Goal: Task Accomplishment & Management: Manage account settings

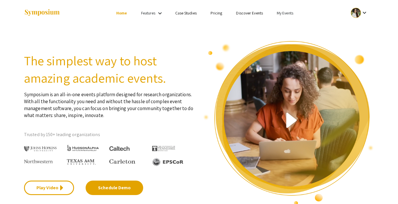
click at [285, 13] on link "My Events" at bounding box center [285, 12] width 16 height 5
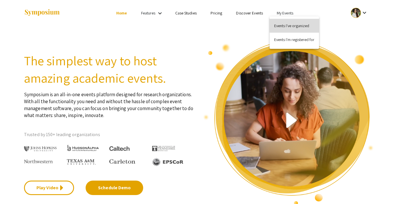
click at [285, 23] on button "Events I've organized" at bounding box center [294, 26] width 49 height 14
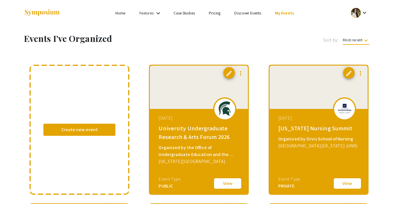
scroll to position [40, 0]
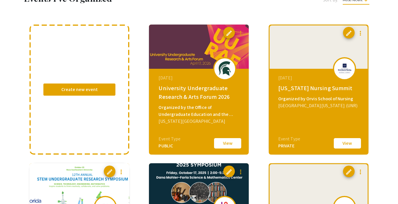
click at [348, 145] on button "View" at bounding box center [347, 143] width 29 height 12
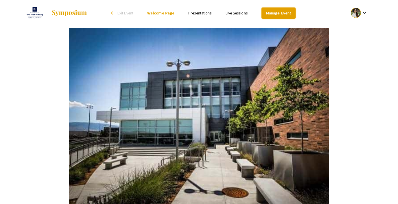
click at [275, 13] on link "Manage Event" at bounding box center [279, 13] width 34 height 11
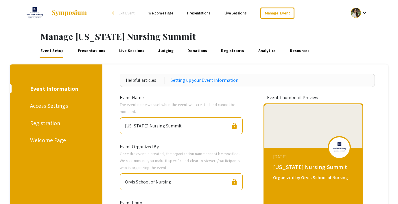
click at [77, 52] on link "Presentations" at bounding box center [92, 51] width 30 height 14
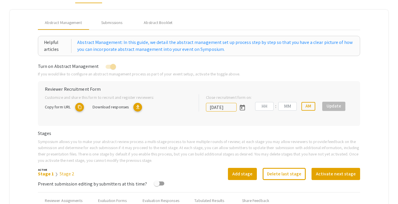
type input "[DATE]"
type input "10"
type input "27"
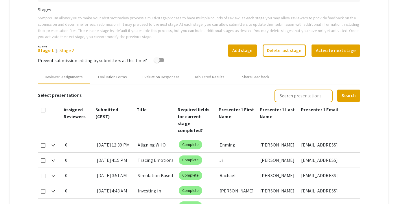
scroll to position [150, 0]
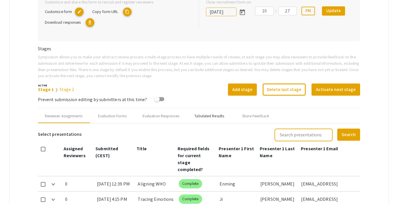
click at [205, 113] on div "Tabulated Results" at bounding box center [209, 116] width 30 height 6
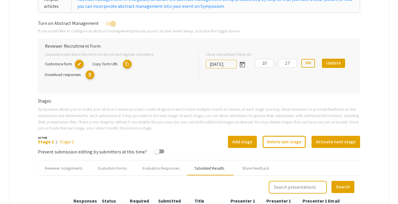
scroll to position [100, 0]
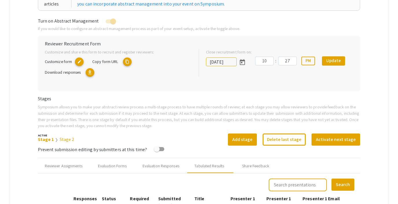
click at [65, 138] on link "Stage 2" at bounding box center [67, 140] width 15 height 6
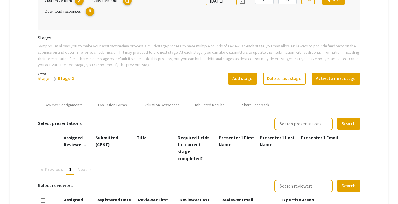
scroll to position [152, 0]
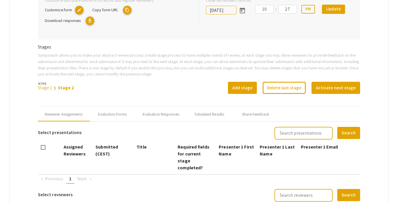
click at [44, 85] on link "Stage 1" at bounding box center [45, 88] width 14 height 6
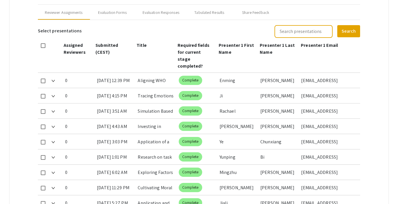
scroll to position [254, 0]
click at [174, 9] on div "Evaluation Responses" at bounding box center [161, 12] width 37 height 6
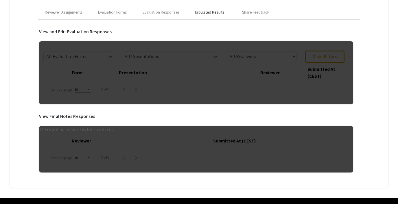
click at [215, 14] on div "Tabulated Results" at bounding box center [209, 12] width 30 height 6
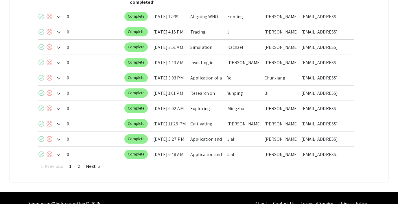
scroll to position [317, 0]
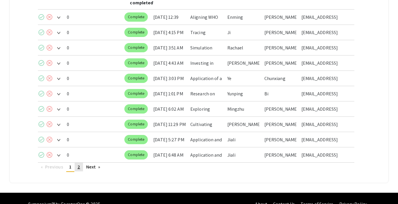
click at [80, 168] on span "2" at bounding box center [79, 167] width 3 height 6
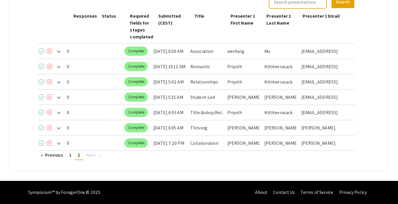
scroll to position [283, 0]
click at [72, 156] on link "page 1" at bounding box center [70, 155] width 8 height 9
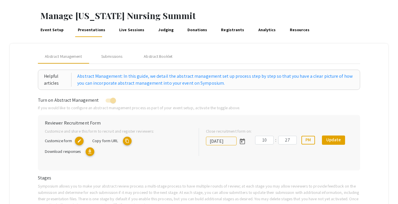
scroll to position [0, 0]
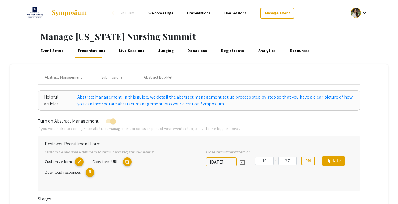
click at [43, 51] on link "Event Setup" at bounding box center [52, 51] width 25 height 14
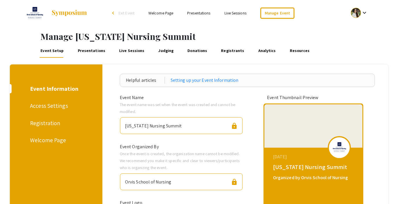
click at [37, 124] on div "Registration" at bounding box center [55, 123] width 50 height 9
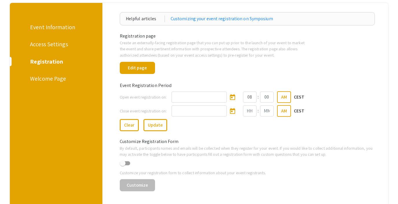
scroll to position [55, 0]
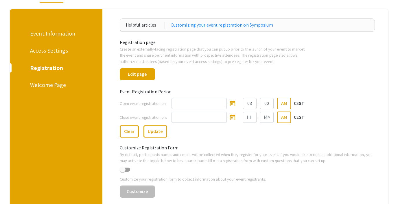
click at [39, 34] on div "Event Information" at bounding box center [55, 33] width 50 height 9
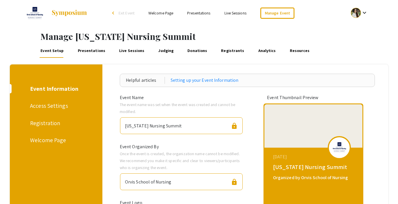
click at [88, 50] on link "Presentations" at bounding box center [92, 51] width 30 height 14
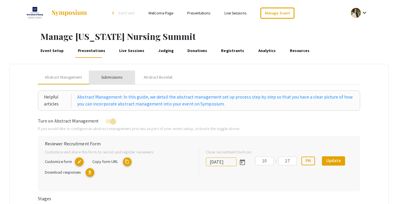
click at [113, 77] on div "Submissions" at bounding box center [111, 77] width 21 height 6
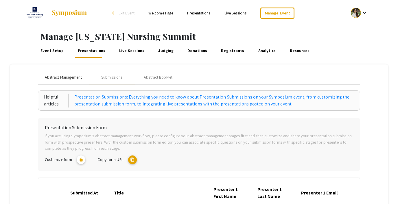
click at [63, 80] on span "Abstract Management" at bounding box center [63, 77] width 37 height 6
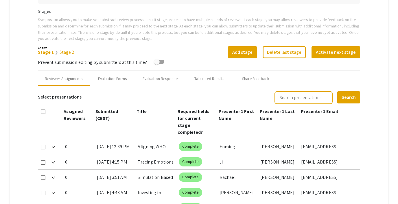
scroll to position [204, 0]
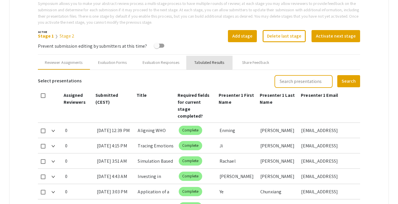
click at [202, 60] on div "Tabulated Results" at bounding box center [209, 63] width 30 height 6
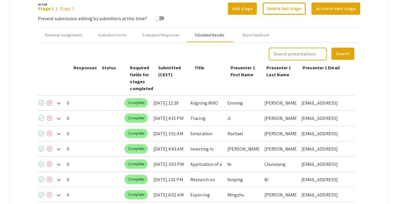
scroll to position [233, 0]
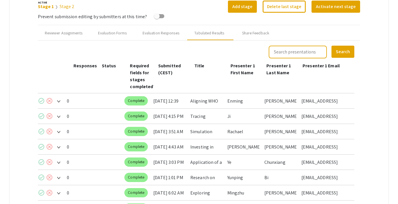
click at [62, 6] on link "Stage 2" at bounding box center [67, 6] width 15 height 6
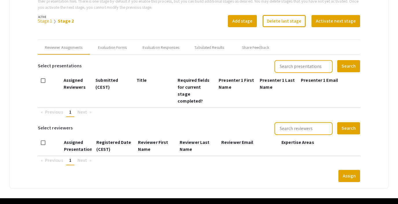
scroll to position [215, 0]
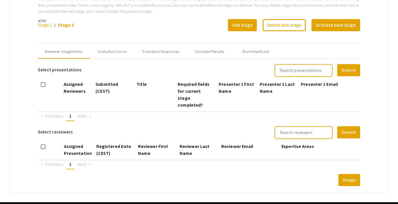
click at [44, 25] on link "Stage 1" at bounding box center [45, 25] width 14 height 6
